Goal: Information Seeking & Learning: Learn about a topic

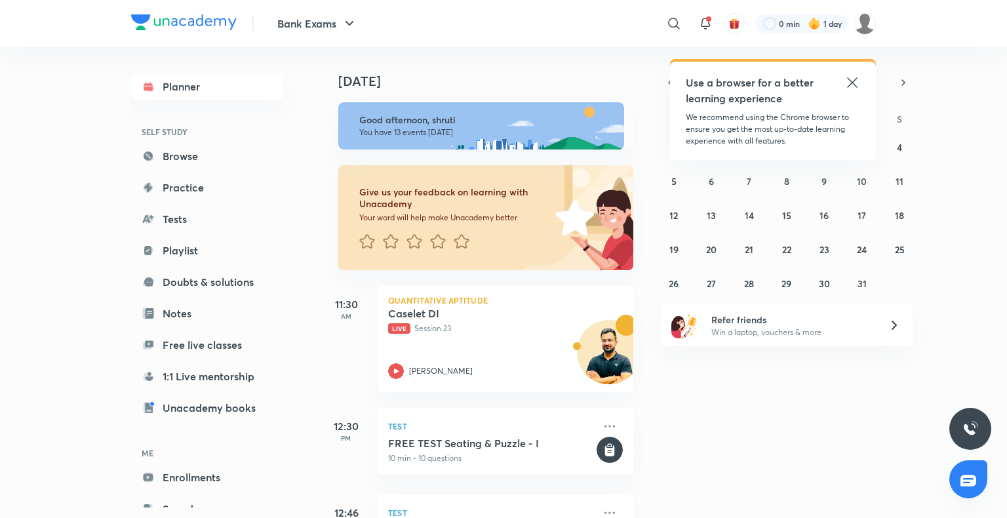
click at [854, 83] on icon at bounding box center [853, 83] width 16 height 16
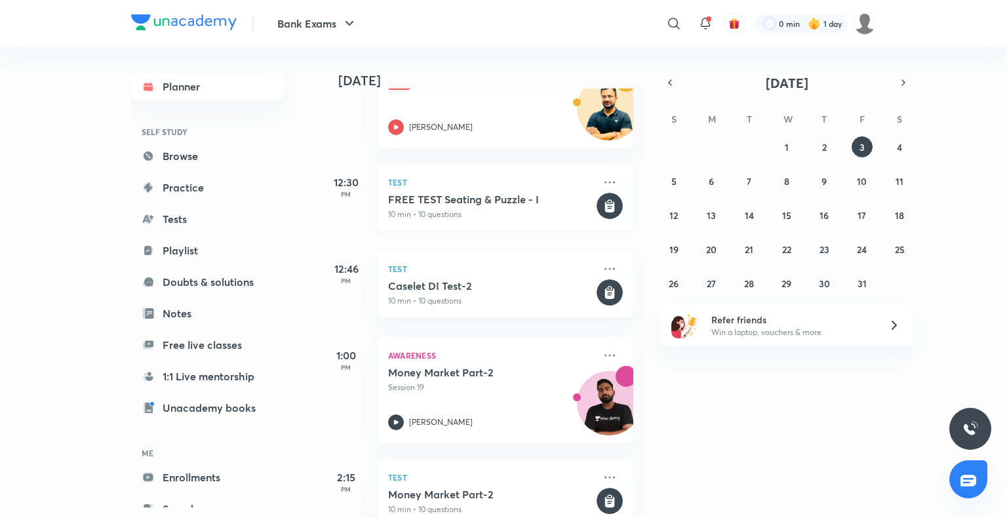
scroll to position [210, 0]
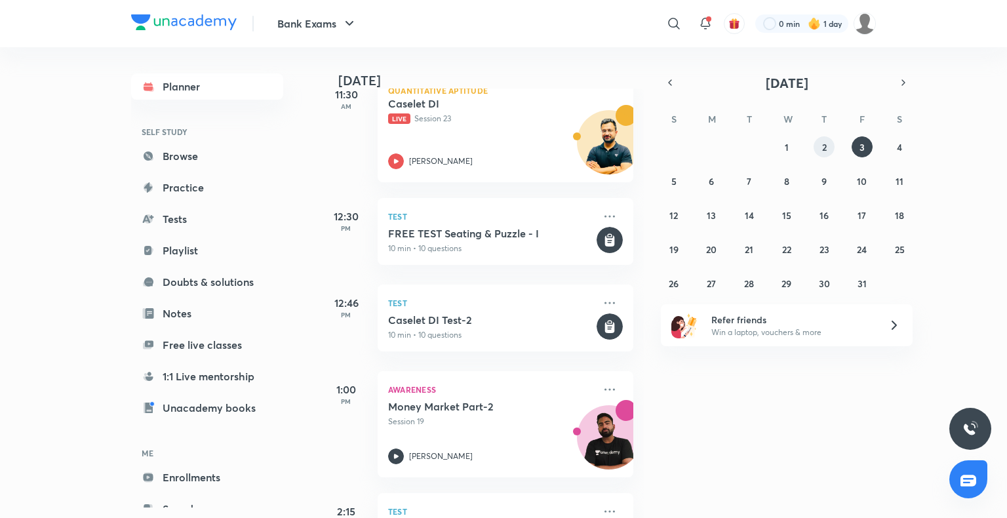
click at [824, 145] on abbr "2" at bounding box center [824, 147] width 5 height 12
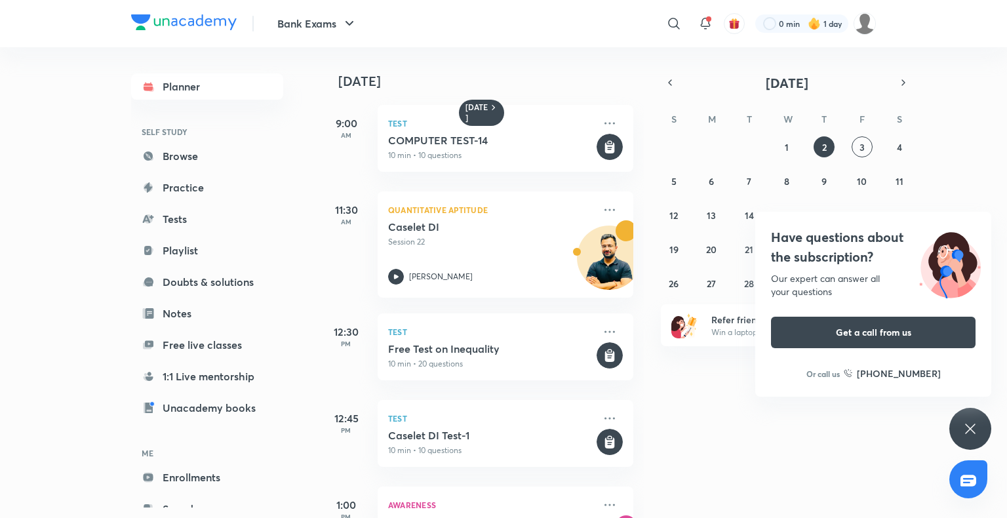
click at [984, 430] on div "Have questions about the subscription? Our expert can answer all your questions…" at bounding box center [971, 429] width 42 height 42
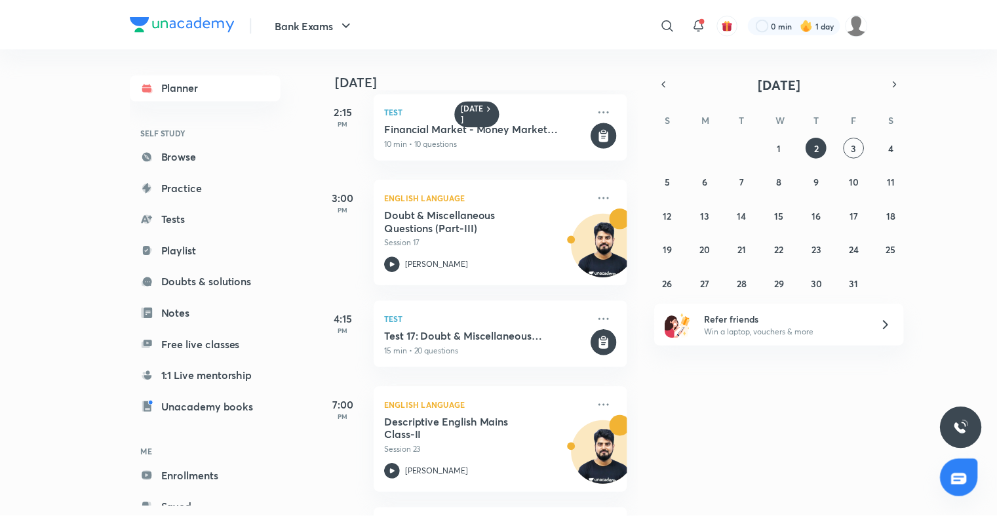
scroll to position [598, 0]
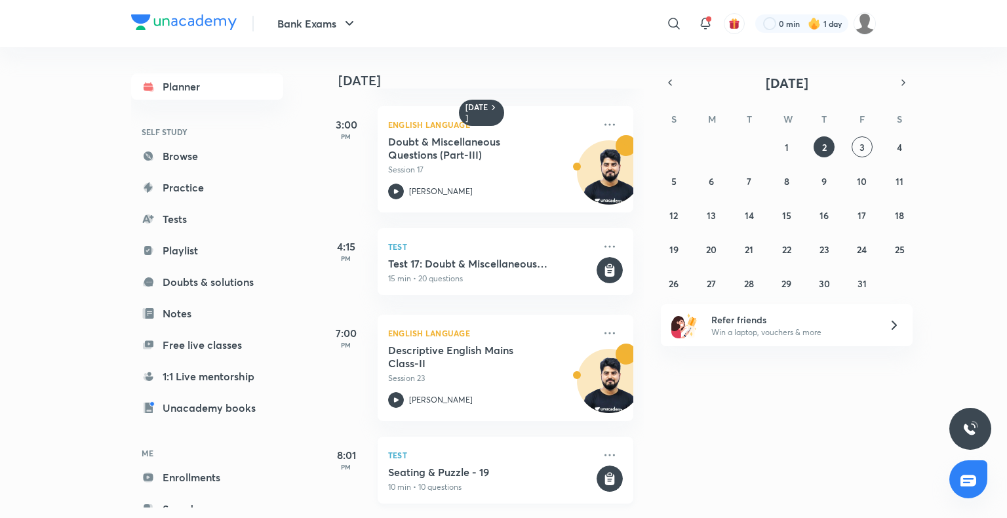
click at [430, 468] on h5 "Seating & Puzzle - 19" at bounding box center [491, 472] width 206 height 13
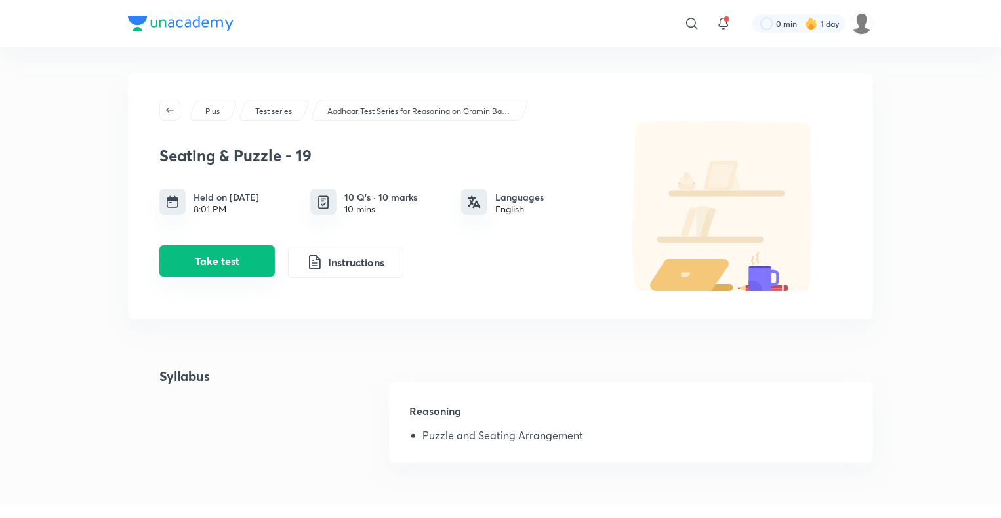
click at [205, 264] on button "Take test" at bounding box center [216, 260] width 115 height 31
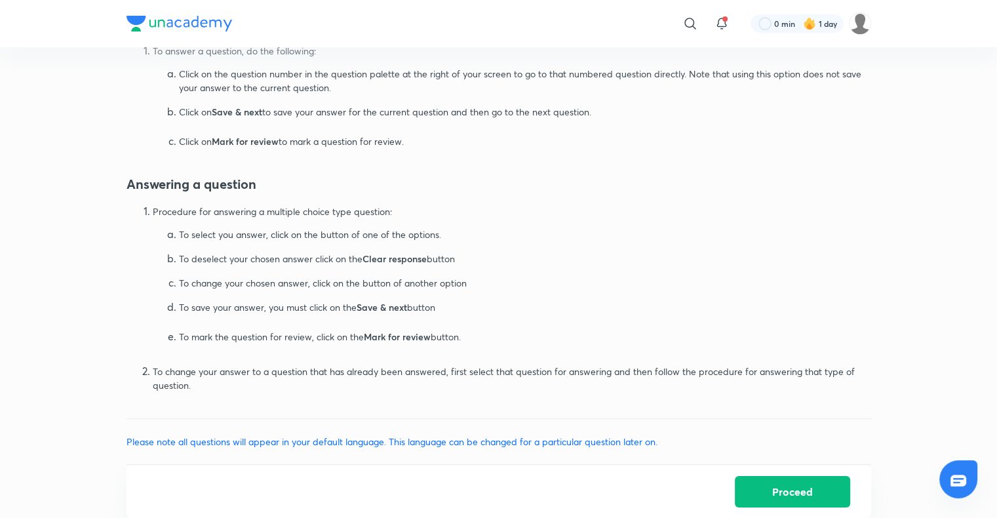
scroll to position [584, 0]
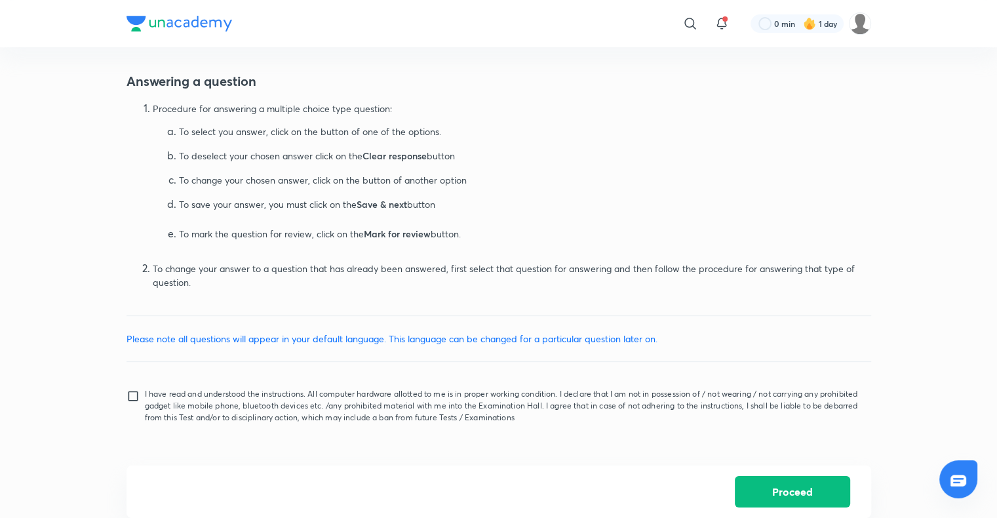
click at [132, 399] on input "I have read and understood the instructions. All computer hardware allotted to …" at bounding box center [136, 406] width 18 height 33
checkbox input "true"
click at [815, 492] on button "Proceed" at bounding box center [792, 490] width 115 height 31
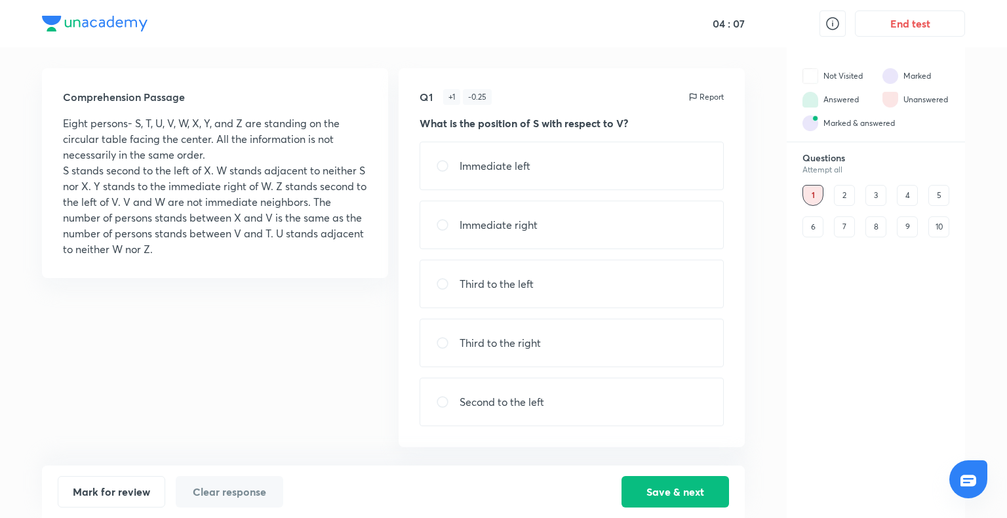
click at [504, 290] on p "Third to the left" at bounding box center [497, 284] width 74 height 16
radio input "true"
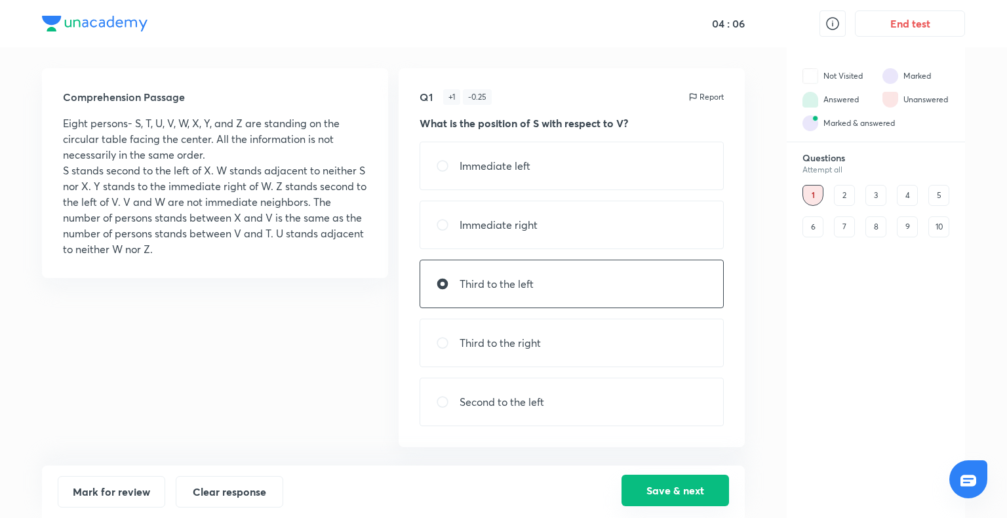
click at [687, 492] on button "Save & next" at bounding box center [676, 490] width 108 height 31
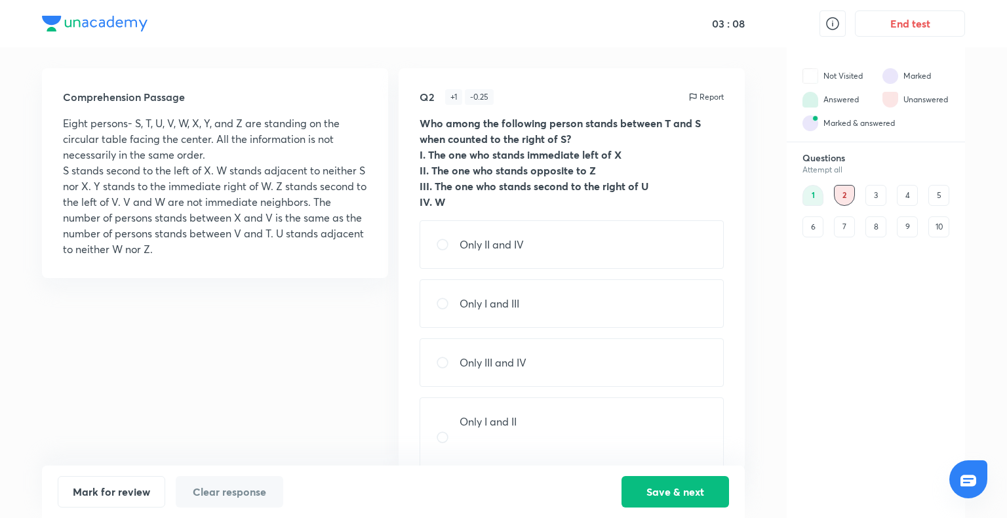
click at [541, 308] on div "Only I and III" at bounding box center [572, 303] width 304 height 49
click at [521, 408] on div "Only I and II" at bounding box center [572, 437] width 304 height 80
radio input "false"
radio input "true"
click at [551, 306] on div "Only I and III" at bounding box center [572, 303] width 304 height 49
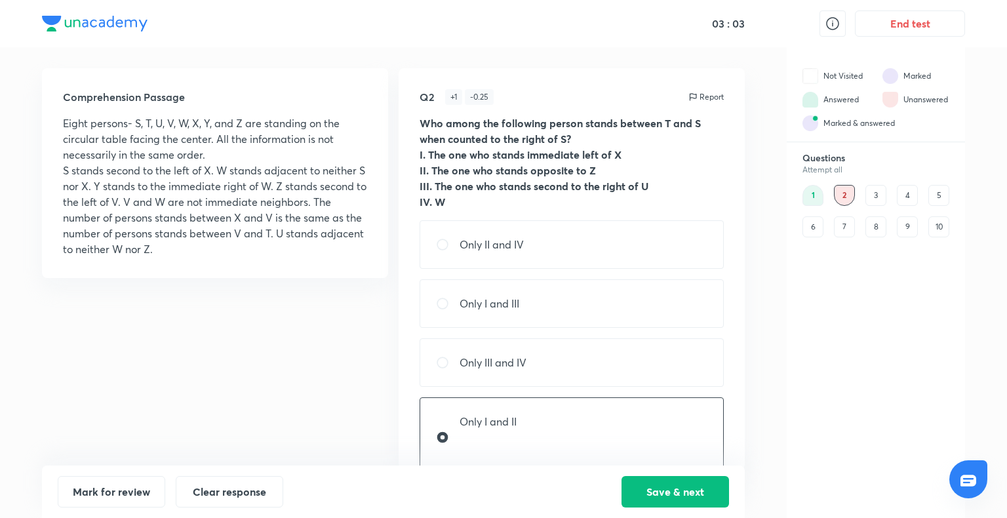
radio input "true"
radio input "false"
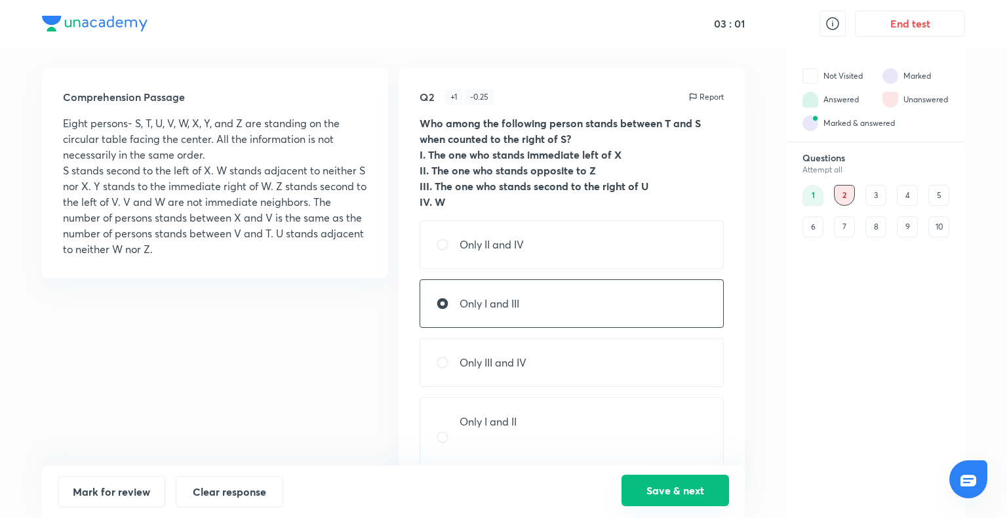
click at [639, 487] on button "Save & next" at bounding box center [676, 490] width 108 height 31
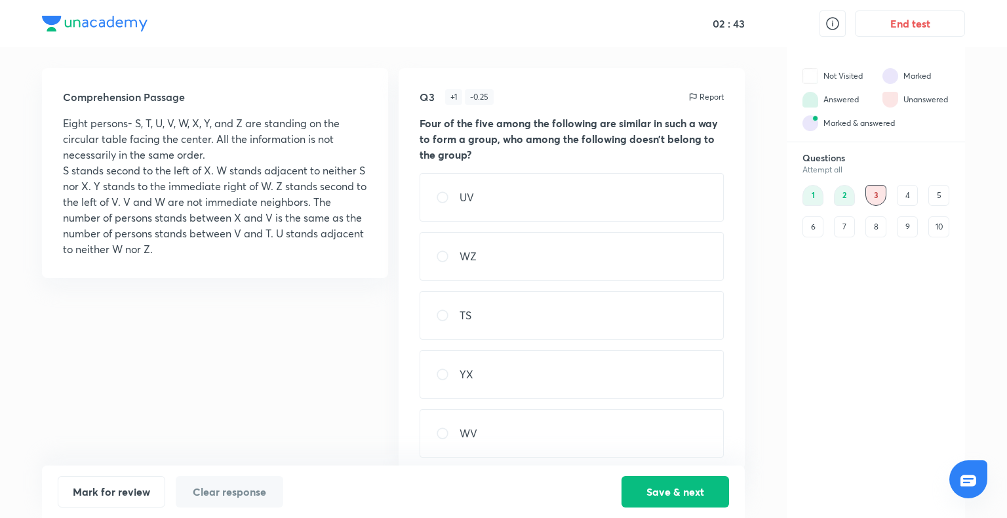
click at [555, 445] on div "WV" at bounding box center [572, 433] width 304 height 49
radio input "true"
click at [674, 494] on button "Save & next" at bounding box center [676, 490] width 108 height 31
click at [543, 256] on div "Two" at bounding box center [572, 256] width 304 height 49
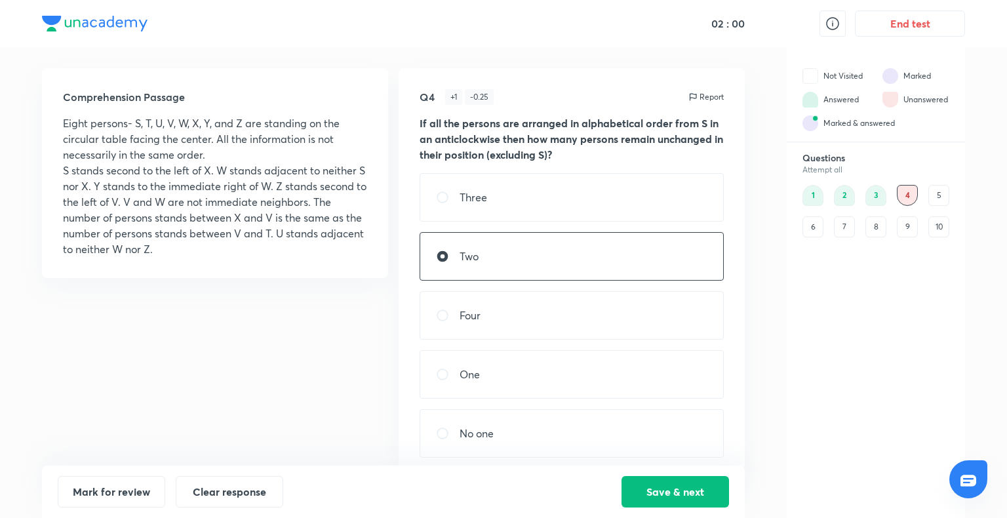
click at [538, 368] on div "One" at bounding box center [572, 374] width 304 height 49
radio input "false"
radio input "true"
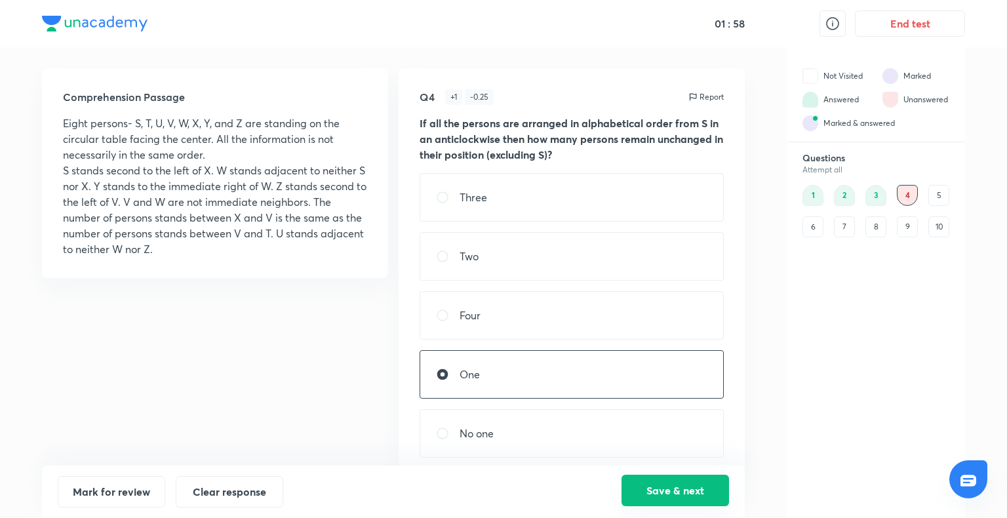
click at [651, 487] on button "Save & next" at bounding box center [676, 490] width 108 height 31
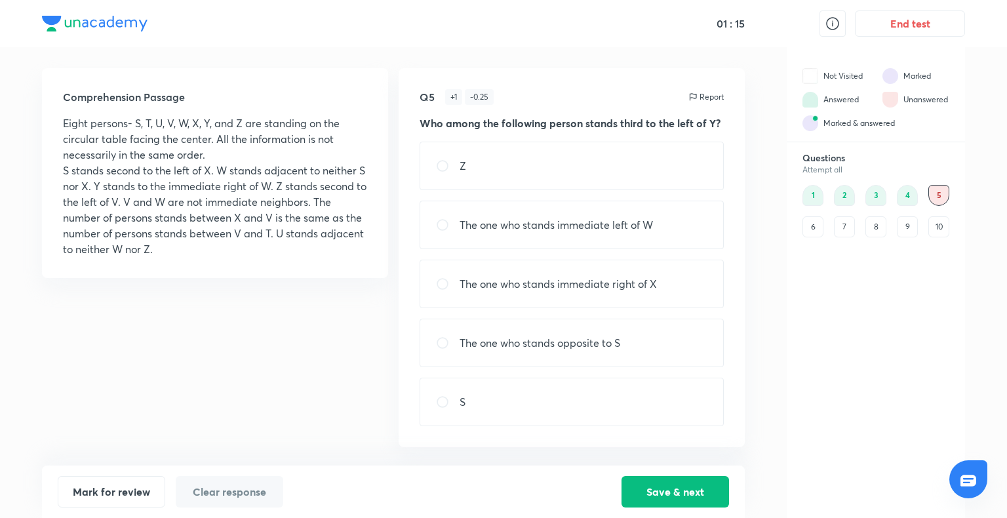
click at [561, 305] on div "The one who stands immediate right of X" at bounding box center [572, 284] width 304 height 49
radio input "true"
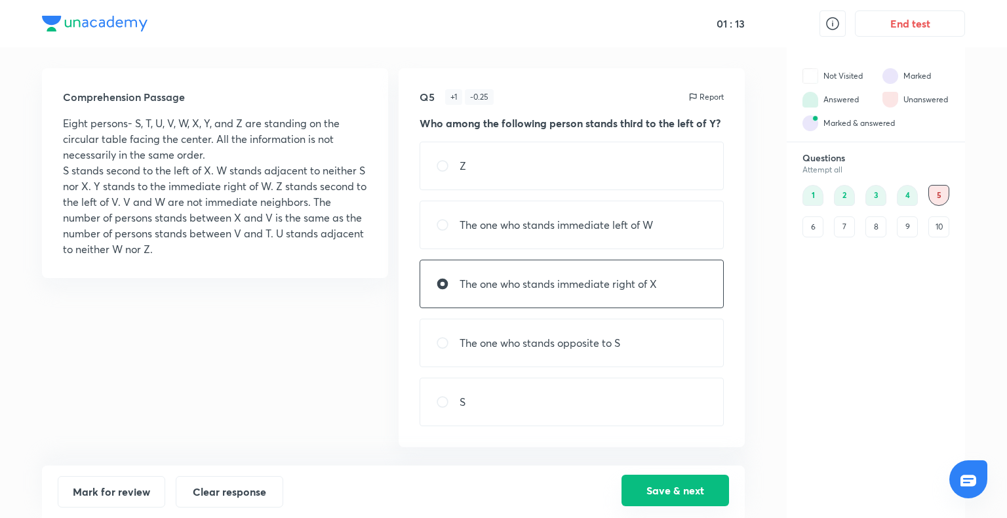
click at [693, 483] on button "Save & next" at bounding box center [676, 490] width 108 height 31
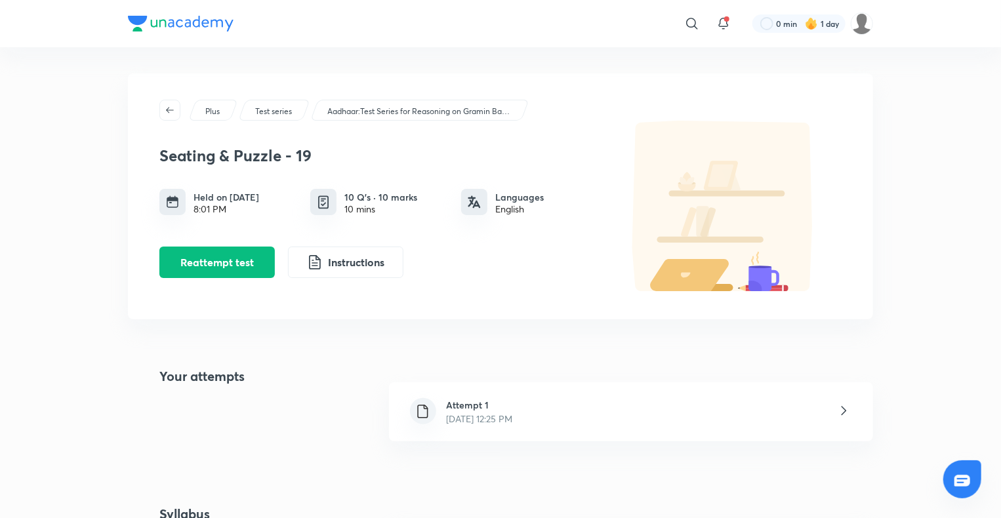
click at [475, 402] on h6 "Attempt 1" at bounding box center [480, 405] width 66 height 14
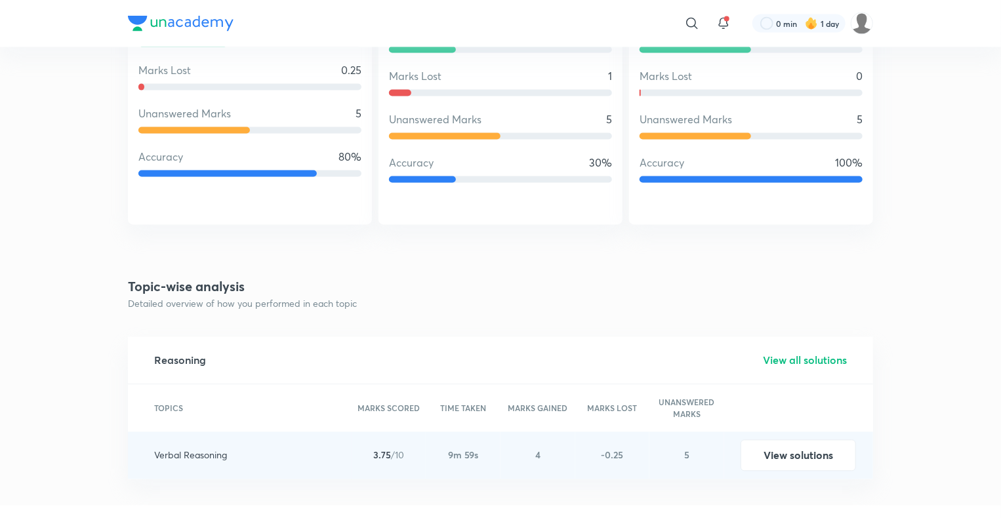
scroll to position [1403, 0]
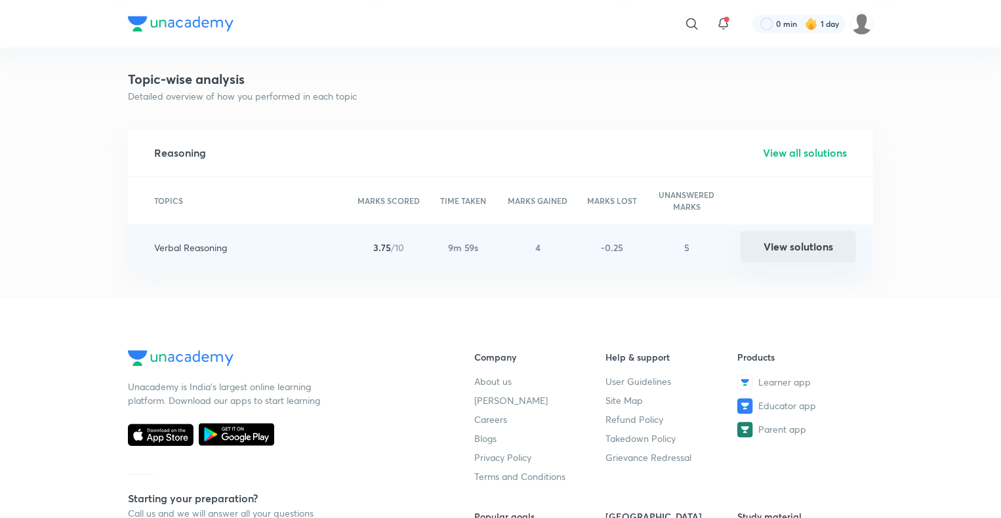
click at [761, 251] on button "View solutions" at bounding box center [797, 246] width 115 height 31
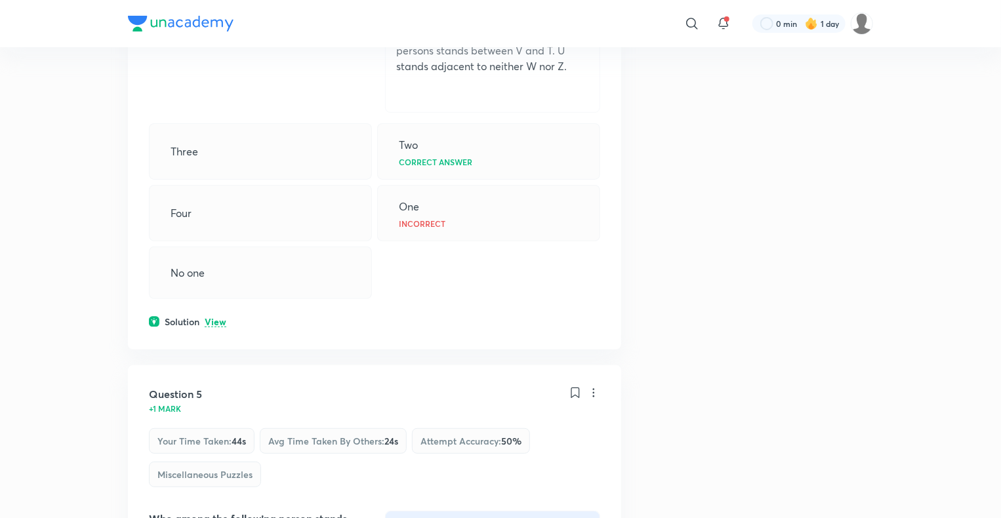
scroll to position [2620, 0]
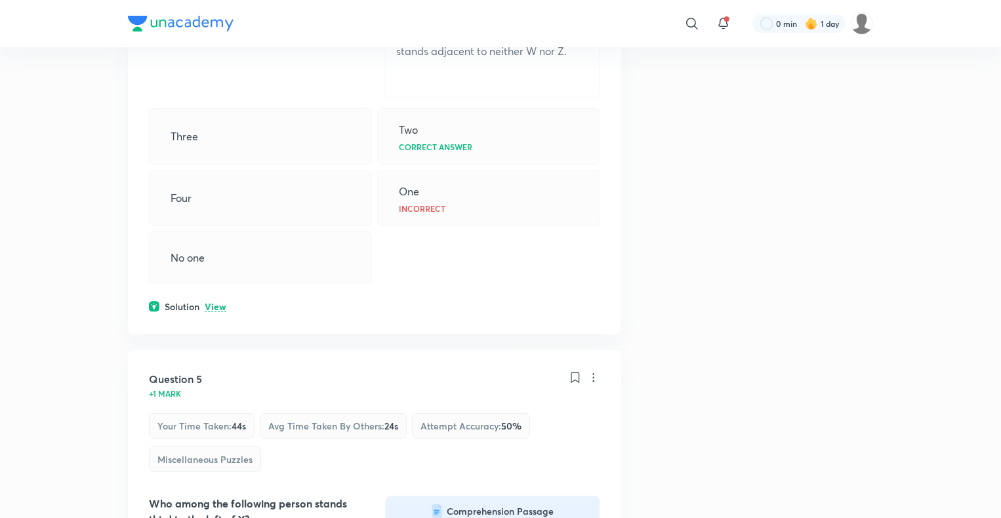
click at [223, 306] on p "View" at bounding box center [216, 307] width 22 height 10
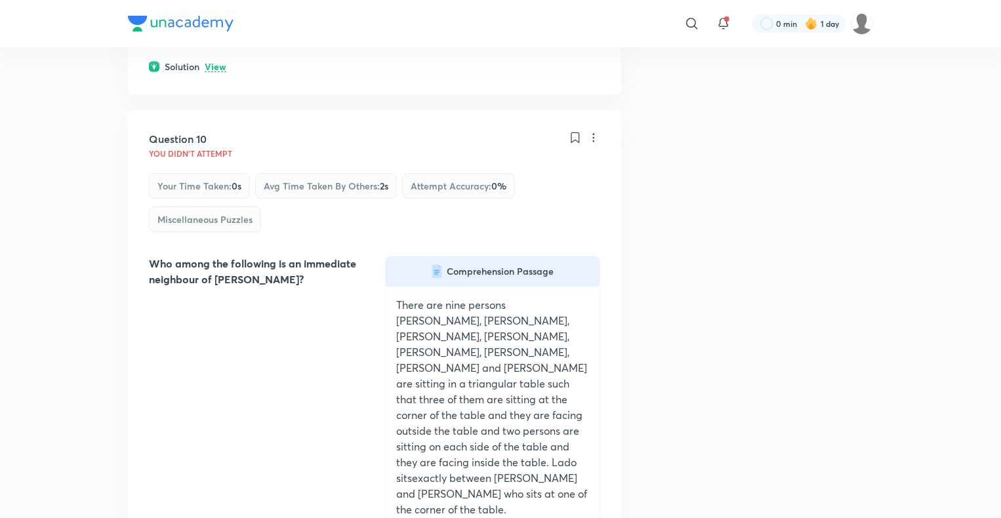
scroll to position [7447, 0]
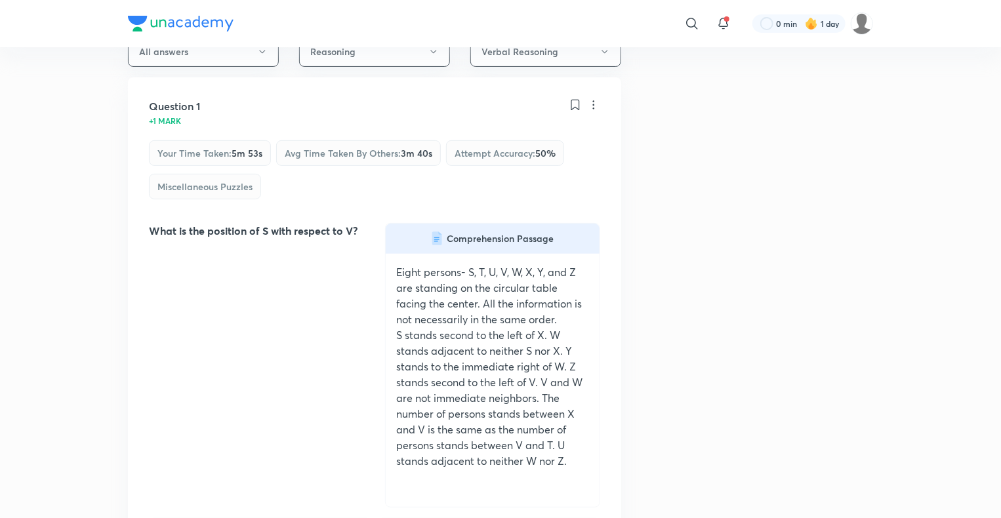
scroll to position [0, 0]
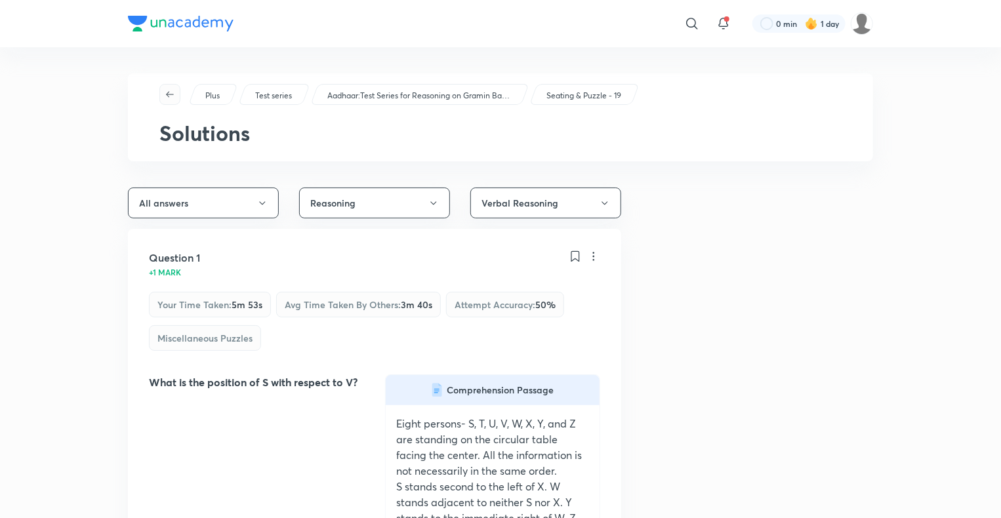
click at [178, 97] on span "button" at bounding box center [170, 94] width 20 height 10
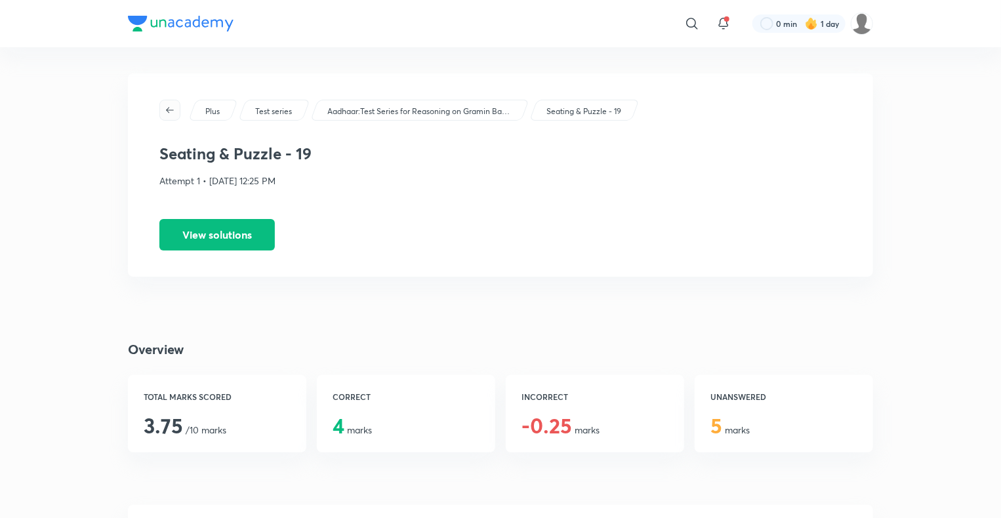
click at [169, 101] on button "button" at bounding box center [169, 110] width 21 height 21
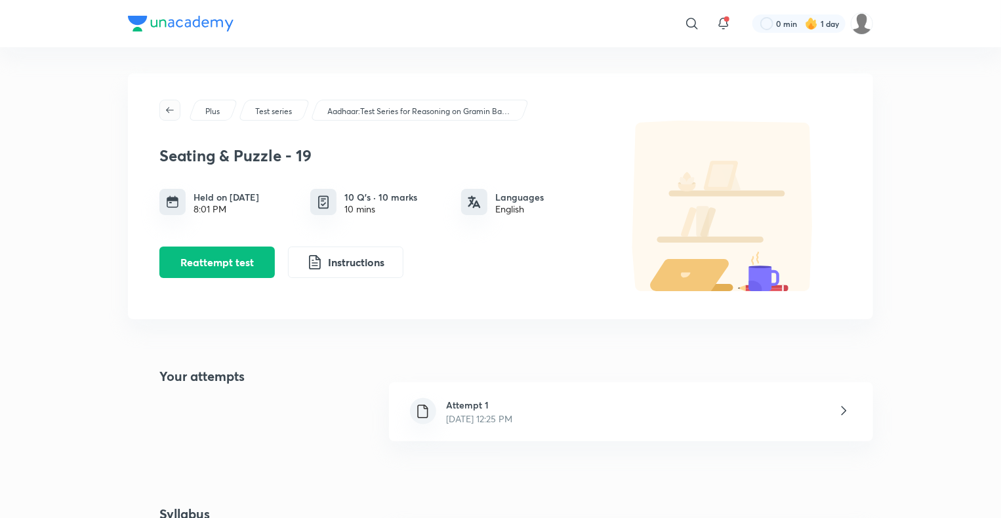
click at [169, 104] on button "button" at bounding box center [169, 110] width 21 height 21
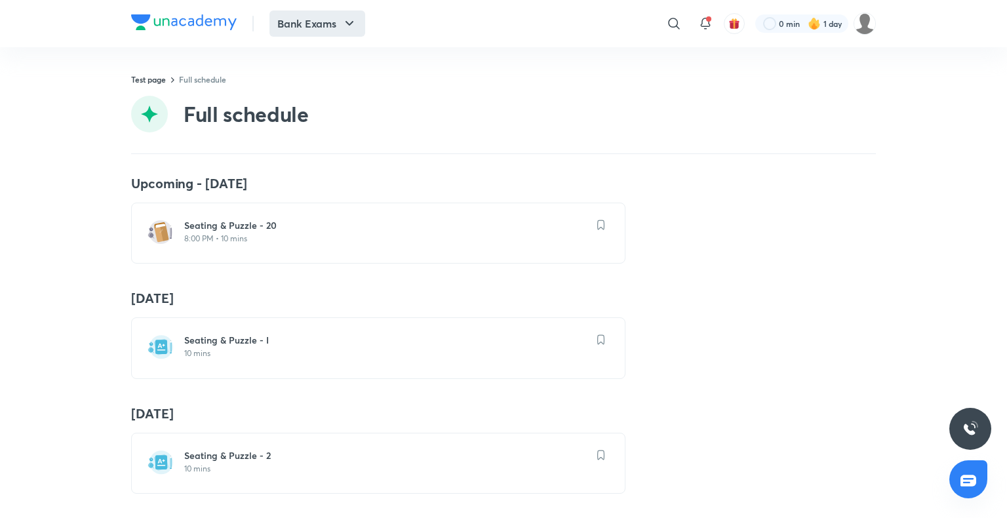
click at [297, 20] on button "Bank Exams" at bounding box center [318, 23] width 96 height 26
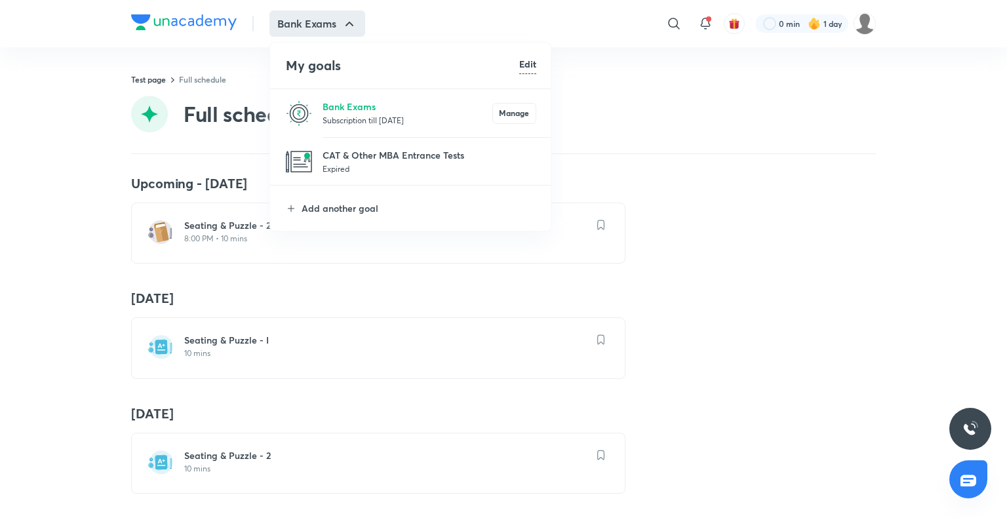
click at [351, 113] on p "Subscription till [DATE]" at bounding box center [408, 119] width 170 height 13
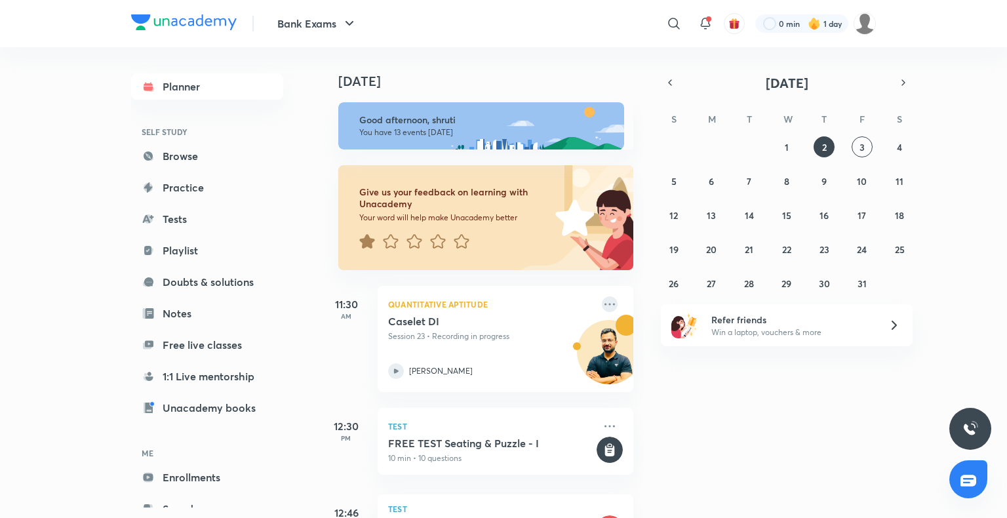
click at [602, 304] on icon at bounding box center [610, 304] width 16 height 16
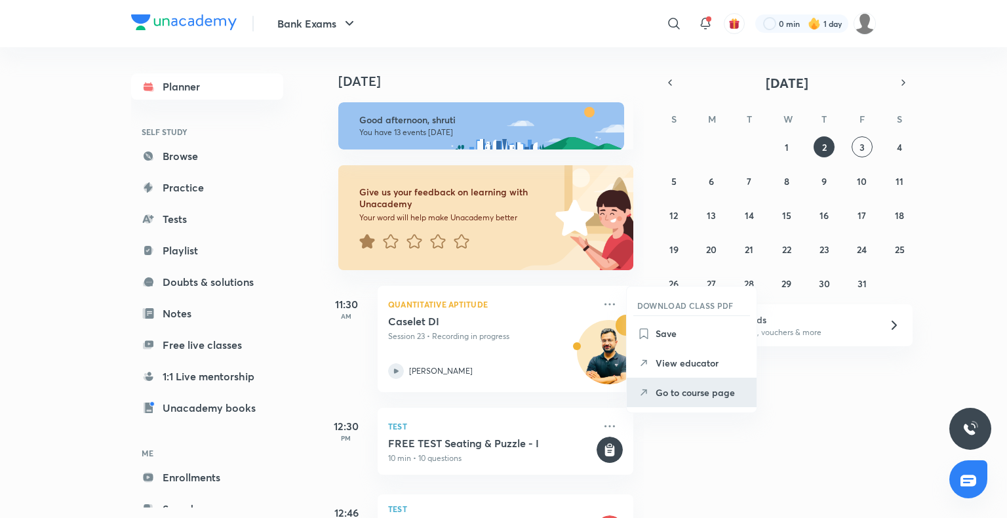
click at [693, 384] on li "Go to course page" at bounding box center [692, 393] width 130 height 30
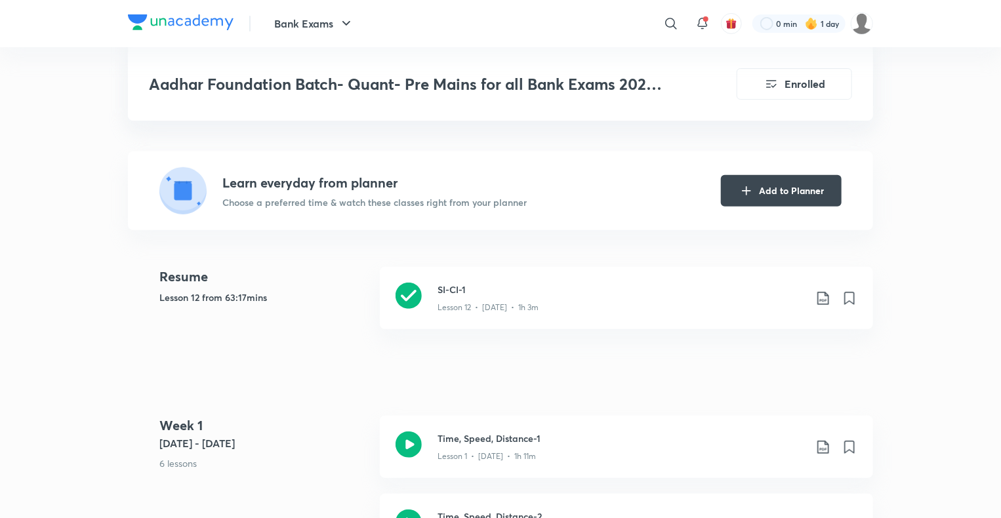
scroll to position [270, 0]
click at [768, 185] on button "Add to Planner" at bounding box center [781, 188] width 121 height 31
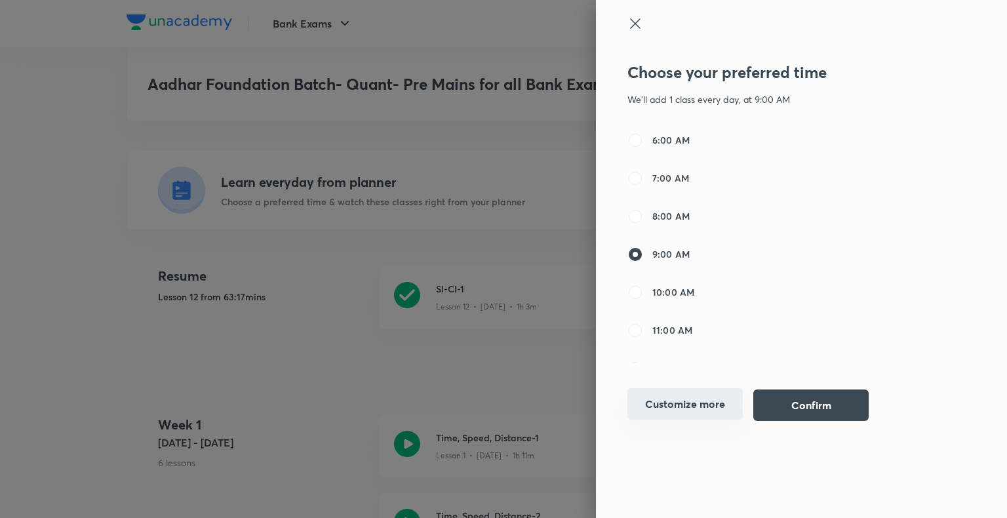
click at [702, 401] on button "Customize more" at bounding box center [685, 403] width 115 height 31
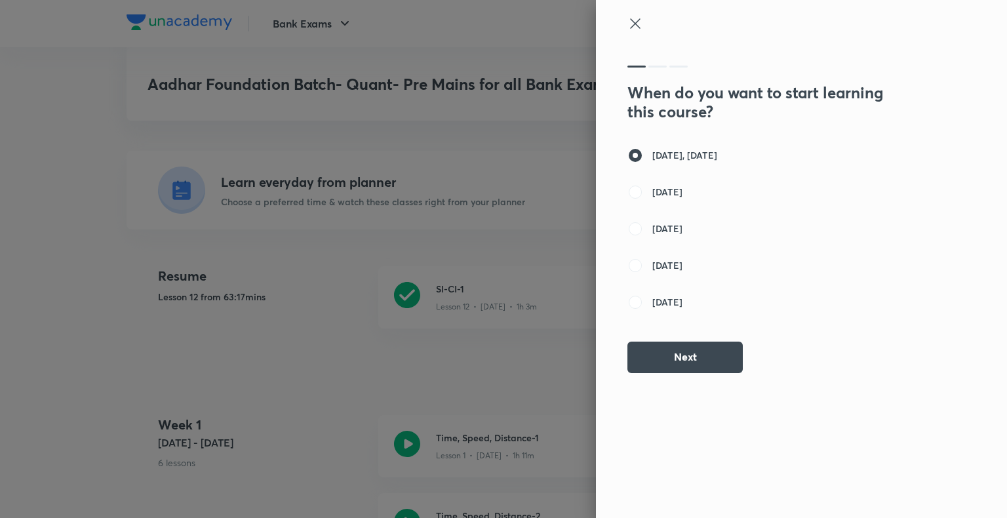
click at [637, 17] on icon at bounding box center [636, 24] width 16 height 16
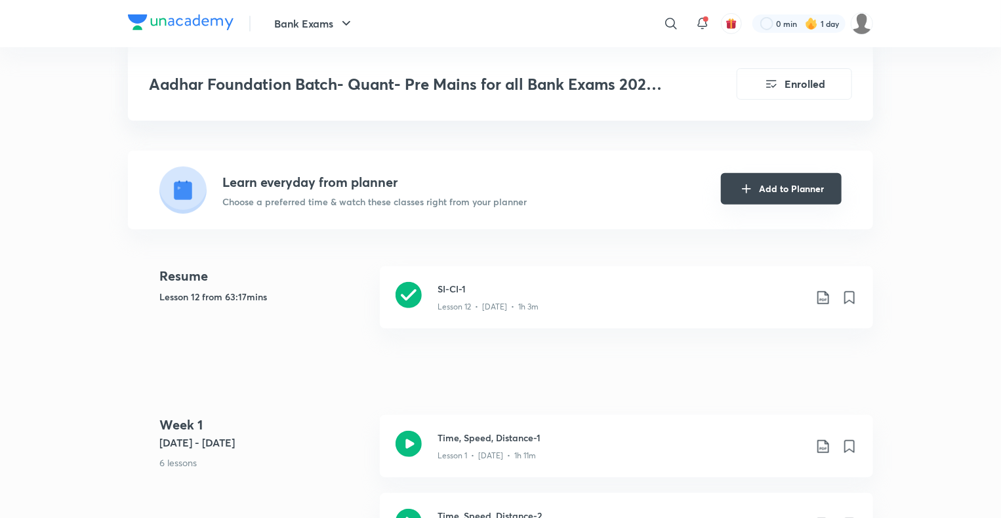
click at [763, 184] on button "Add to Planner" at bounding box center [781, 188] width 121 height 31
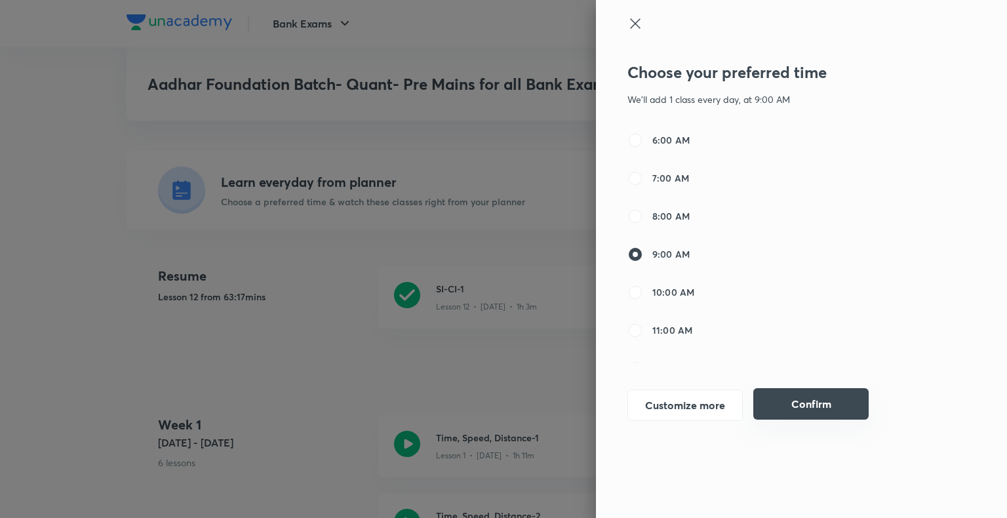
click at [784, 392] on button "Confirm" at bounding box center [811, 403] width 115 height 31
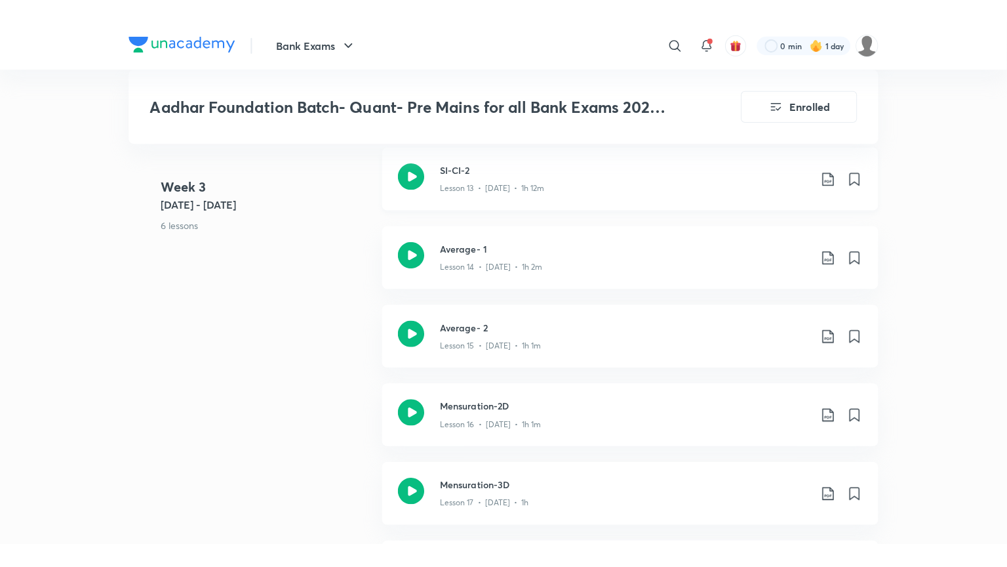
scroll to position [1634, 0]
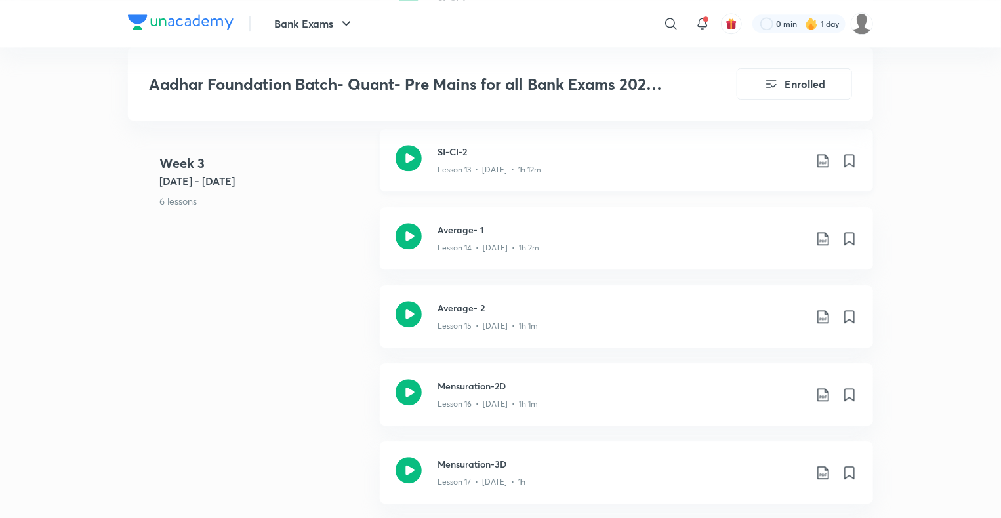
click at [405, 161] on icon at bounding box center [408, 158] width 26 height 26
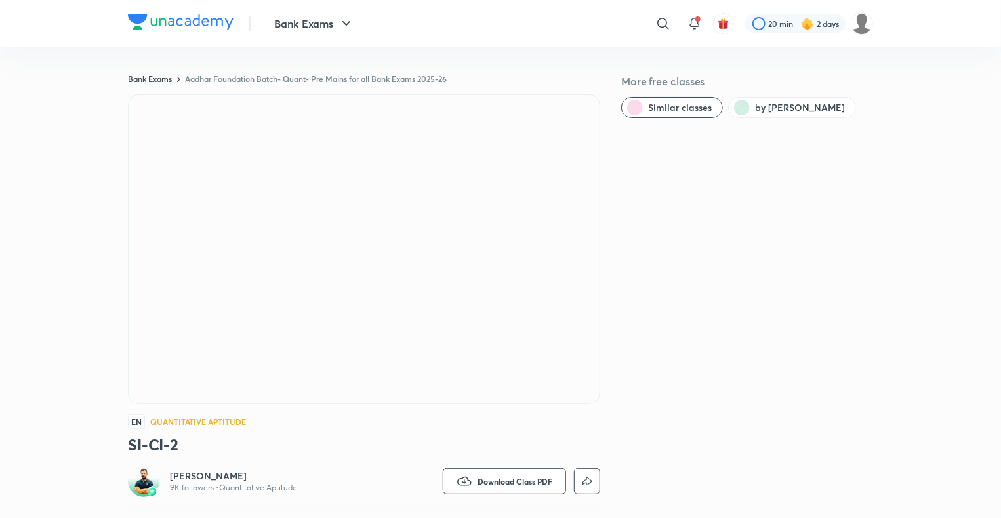
drag, startPoint x: 0, startPoint y: 0, endPoint x: 837, endPoint y: 192, distance: 858.6
click at [837, 192] on iframe at bounding box center [500, 259] width 1001 height 518
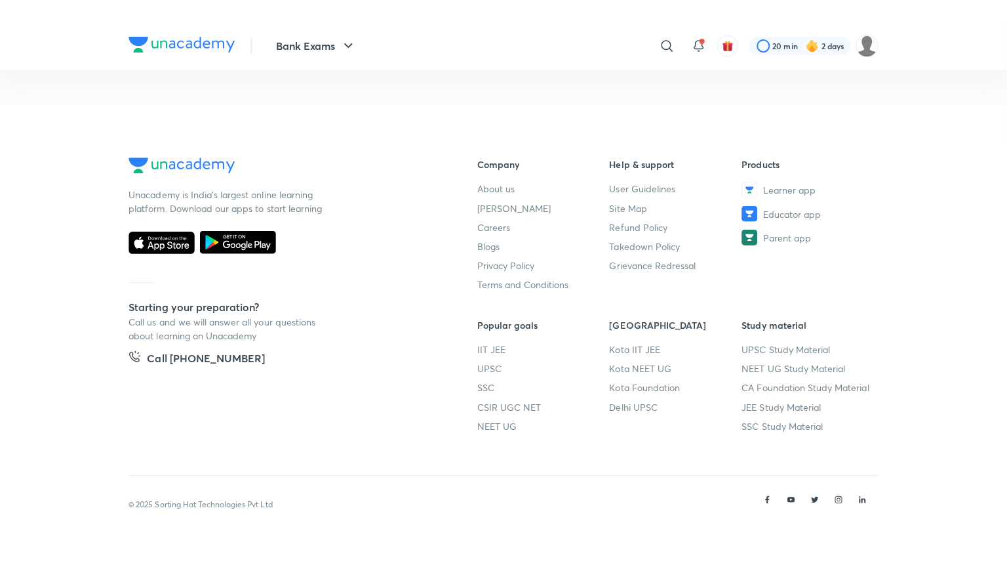
scroll to position [665, 0]
